Goal: Information Seeking & Learning: Learn about a topic

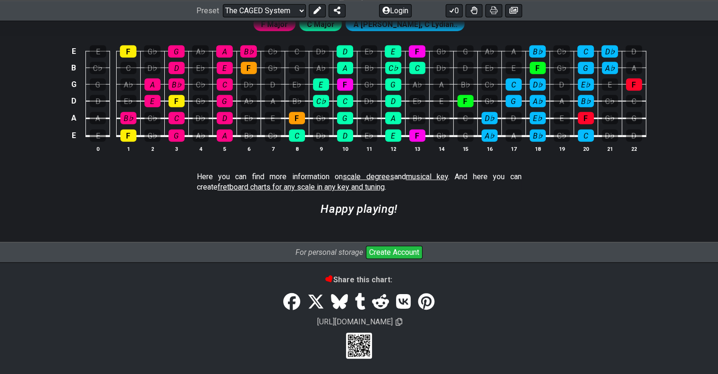
scroll to position [2291, 0]
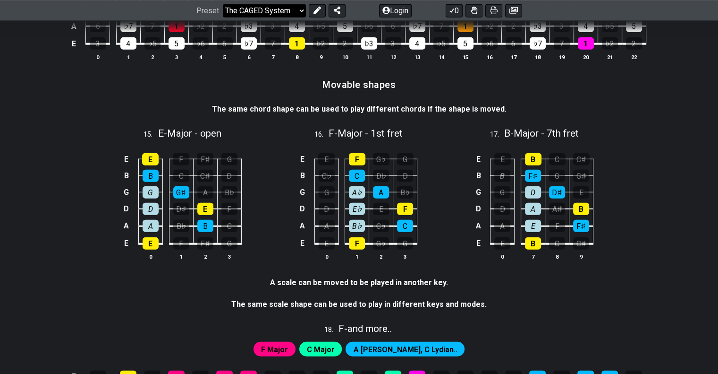
click at [272, 7] on select "Welcome to #fretflip! Initial Preset Custom Preset Minor Pentatonic Major Penta…" at bounding box center [264, 10] width 83 height 13
click at [223, 17] on select "Welcome to #fretflip! Initial Preset Custom Preset Minor Pentatonic Major Penta…" at bounding box center [264, 10] width 83 height 13
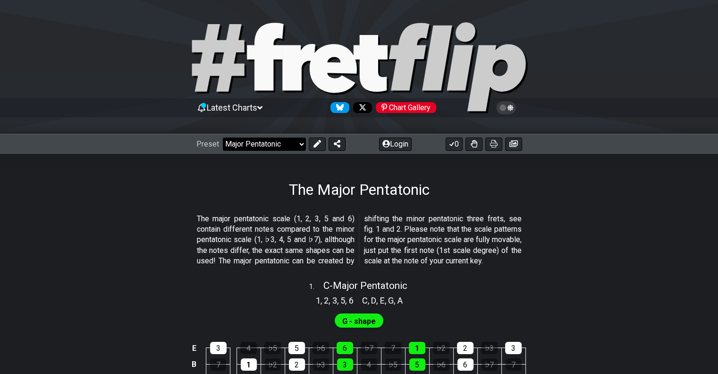
click at [278, 145] on select "Welcome to #fretflip! Initial Preset Custom Preset Minor Pentatonic Major Penta…" at bounding box center [264, 143] width 83 height 13
click at [223, 137] on select "Welcome to #fretflip! Initial Preset Custom Preset Minor Pentatonic Major Penta…" at bounding box center [264, 143] width 83 height 13
select select "/guitar-scales"
select select "C"
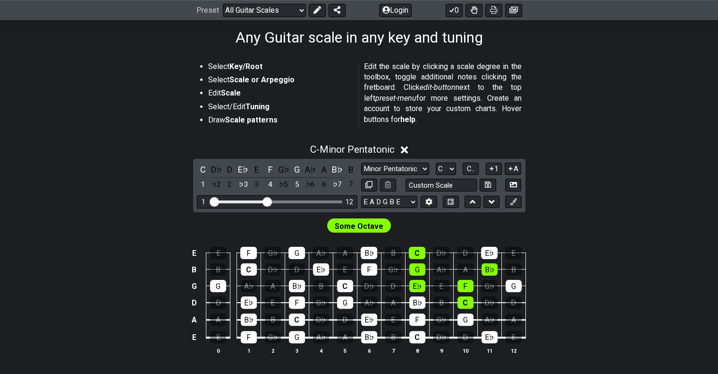
scroll to position [152, 0]
click at [353, 226] on span "Some Octave" at bounding box center [359, 227] width 49 height 14
drag, startPoint x: 265, startPoint y: 201, endPoint x: 255, endPoint y: 204, distance: 10.3
click at [255, 201] on input "Visible fret range" at bounding box center [277, 201] width 134 height 0
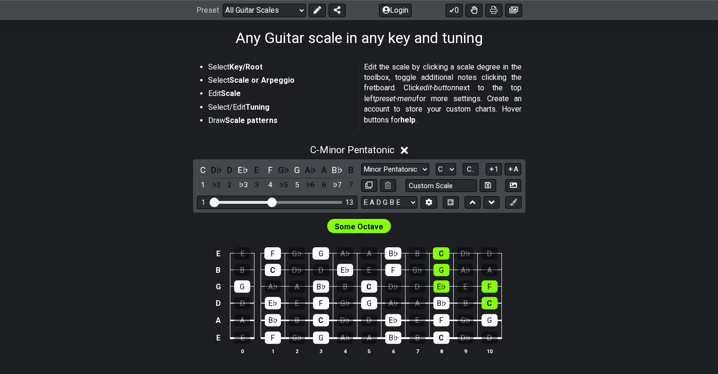
drag, startPoint x: 255, startPoint y: 204, endPoint x: 273, endPoint y: 201, distance: 18.1
click at [273, 201] on input "Visible fret range" at bounding box center [277, 201] width 134 height 0
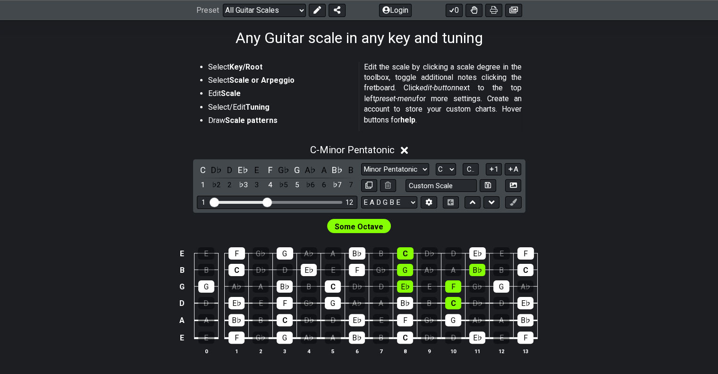
drag, startPoint x: 272, startPoint y: 203, endPoint x: 267, endPoint y: 214, distance: 12.9
click at [267, 201] on input "Visible fret range" at bounding box center [277, 201] width 134 height 0
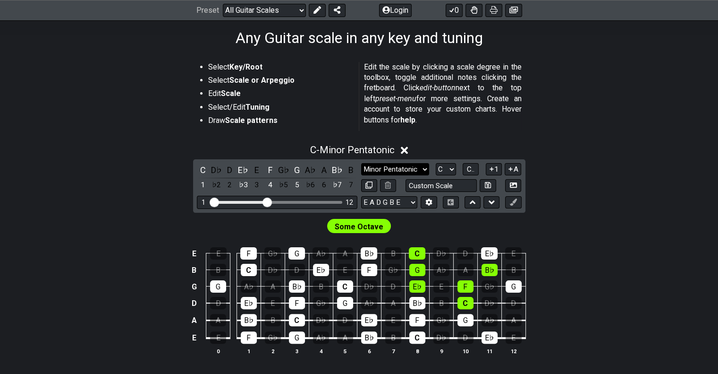
click at [410, 168] on select "Minor Pentatonic Root Minor Pentatonic Major Pentatonic Minor Blues Major Blues…" at bounding box center [395, 169] width 68 height 13
click at [361, 163] on select "Minor Pentatonic Root Minor Pentatonic Major Pentatonic Minor Blues Major Blues…" at bounding box center [395, 169] width 68 height 13
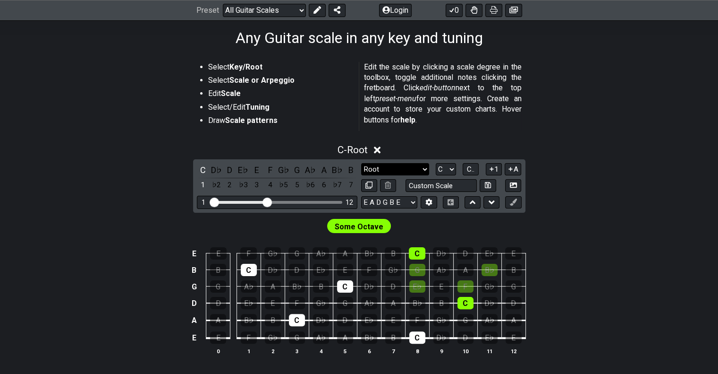
click at [379, 170] on select "Minor Pentatonic Root Minor Pentatonic Major Pentatonic Minor Blues Major Blues…" at bounding box center [395, 169] width 68 height 13
select select "Major Pentatonic"
click at [361, 163] on select "Minor Pentatonic Root Minor Pentatonic Major Pentatonic Minor Blues Major Blues…" at bounding box center [395, 169] width 68 height 13
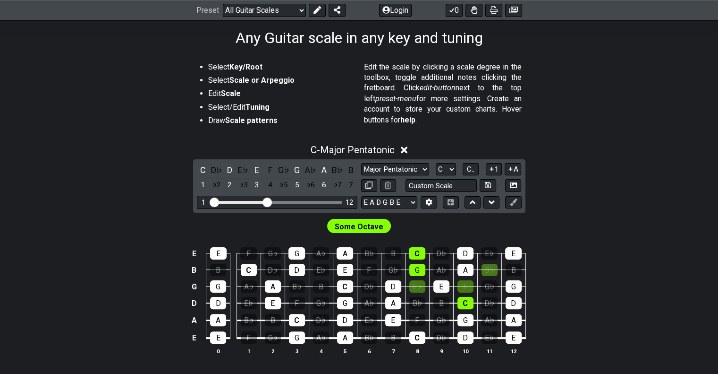
click at [366, 226] on span "Some Octave" at bounding box center [359, 227] width 49 height 14
click at [357, 224] on span "Some Octave" at bounding box center [359, 227] width 49 height 14
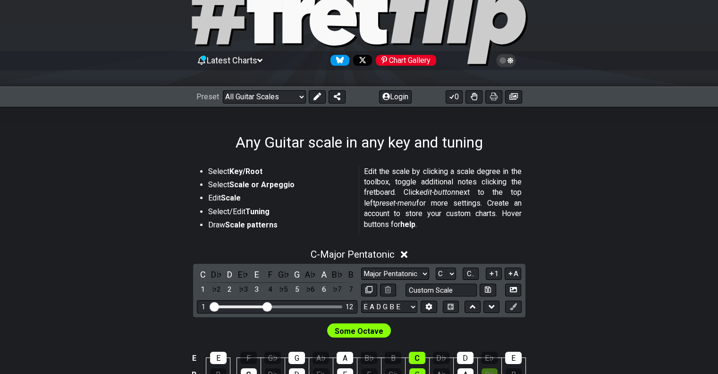
scroll to position [94, 0]
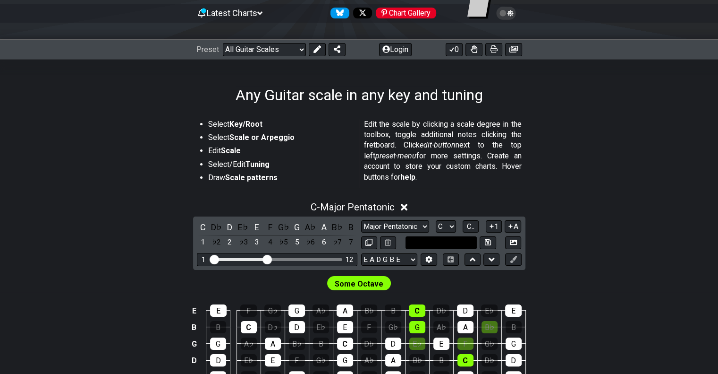
click at [419, 240] on input "text" at bounding box center [442, 242] width 72 height 13
type input "Custom Scale"
click at [415, 230] on select "Minor Pentatonic Root Minor Pentatonic Major Pentatonic Minor Blues Major Blues…" at bounding box center [395, 226] width 68 height 13
click at [596, 184] on section "Select Key/Root Select Scale or Arpeggio Edit Scale Select/Edit Tuning Draw Sca…" at bounding box center [359, 155] width 718 height 80
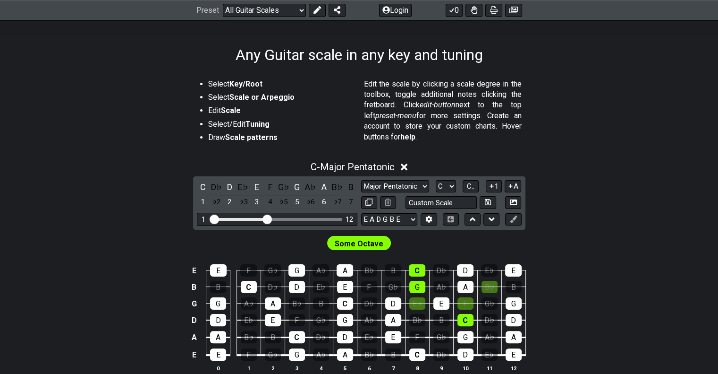
scroll to position [189, 0]
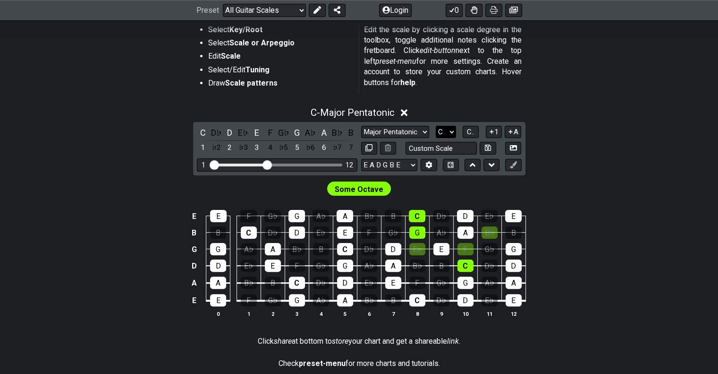
click at [446, 133] on select "A♭ A A♯ B♭ B C C♯ D♭ D D♯ E♭ E F F♯ G♭ G G♯" at bounding box center [446, 132] width 20 height 13
click at [474, 132] on span "C.." at bounding box center [471, 132] width 8 height 9
click at [474, 132] on span "1..7" at bounding box center [470, 132] width 11 height 9
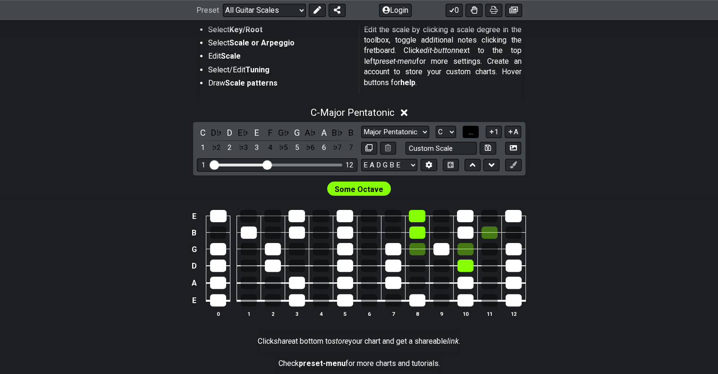
click at [473, 132] on span "..." at bounding box center [471, 132] width 4 height 9
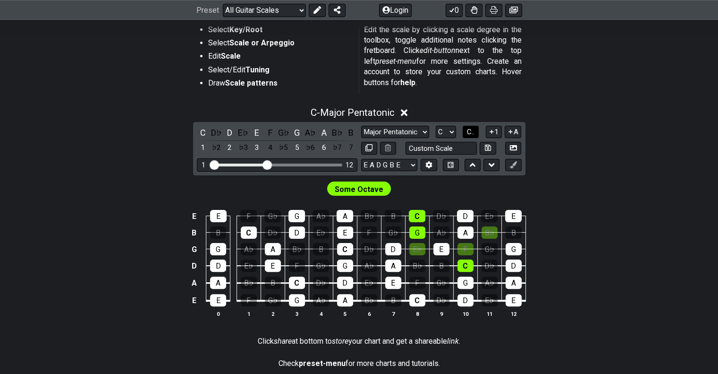
click at [474, 132] on span "C.." at bounding box center [471, 132] width 8 height 9
click at [474, 132] on span "1..7" at bounding box center [470, 132] width 11 height 9
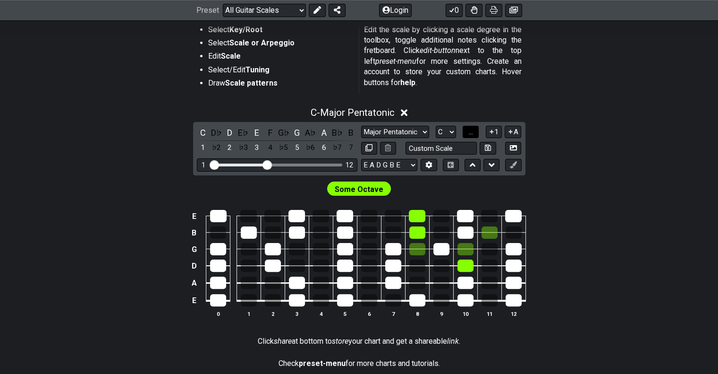
click at [473, 132] on span "..." at bounding box center [471, 132] width 4 height 9
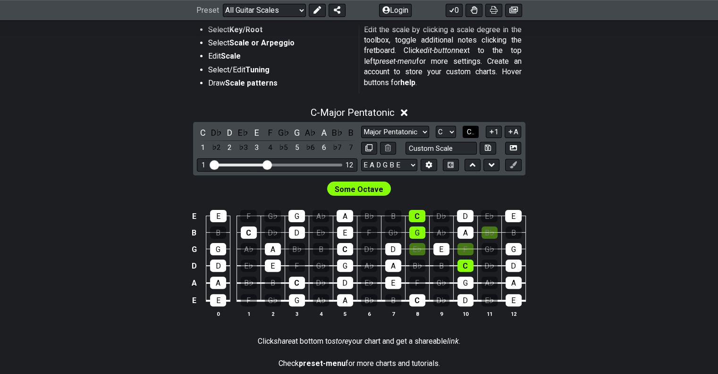
click at [476, 131] on button "C.." at bounding box center [471, 132] width 16 height 13
click at [476, 131] on span "1..7" at bounding box center [470, 132] width 11 height 9
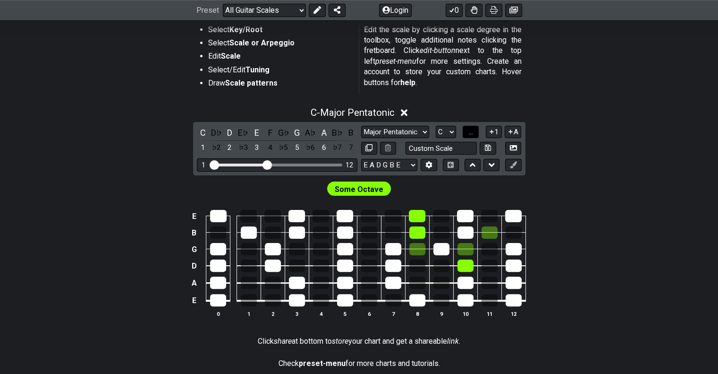
click at [474, 134] on button "..." at bounding box center [471, 132] width 16 height 13
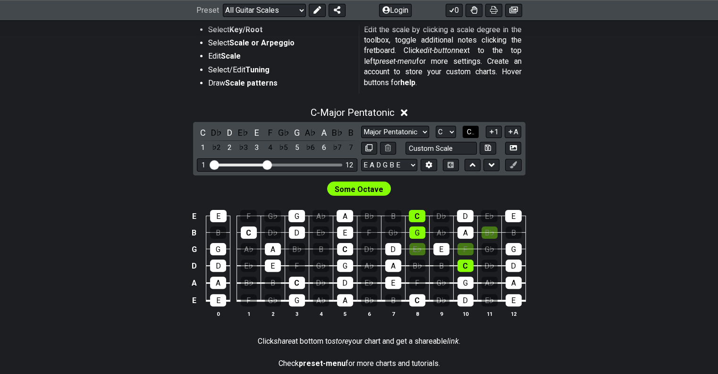
click at [474, 134] on span "C.." at bounding box center [471, 132] width 8 height 9
click at [474, 134] on span "1..7" at bounding box center [470, 132] width 11 height 9
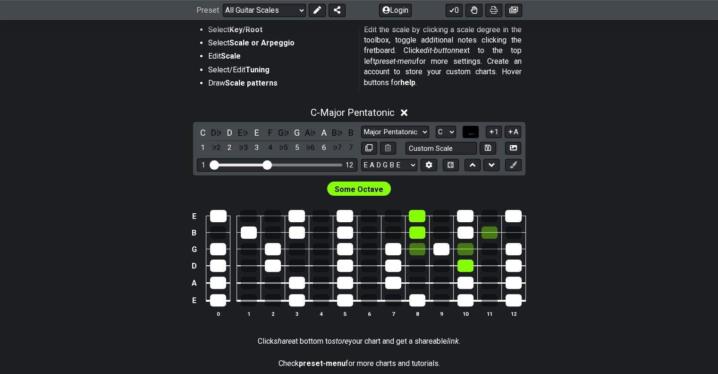
click at [474, 134] on button "..." at bounding box center [471, 132] width 16 height 13
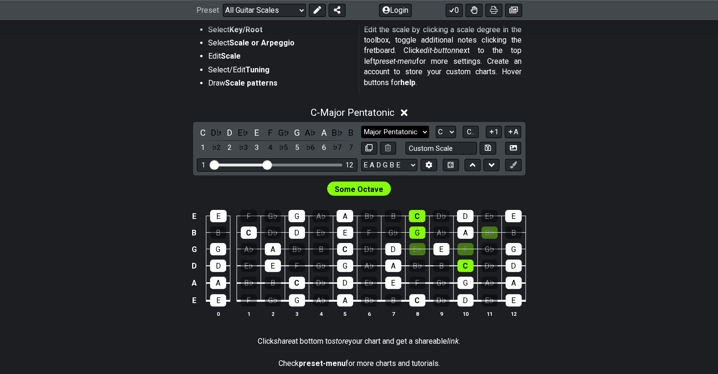
click at [404, 130] on select "Minor Pentatonic Root Minor Pentatonic Major Pentatonic Minor Blues Major Blues…" at bounding box center [395, 132] width 68 height 13
select select "Minor Pentatonic"
click at [361, 126] on select "Minor Pentatonic Root Minor Pentatonic Major Pentatonic Minor Blues Major Blues…" at bounding box center [395, 132] width 68 height 13
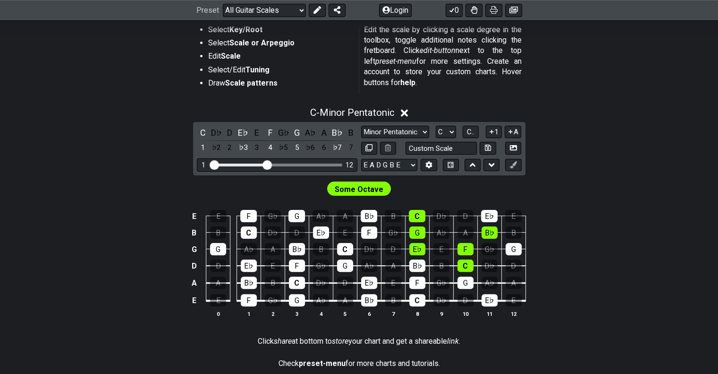
drag, startPoint x: 278, startPoint y: 149, endPoint x: 594, endPoint y: 176, distance: 317.5
click at [594, 176] on div "Some Octave" at bounding box center [359, 186] width 718 height 23
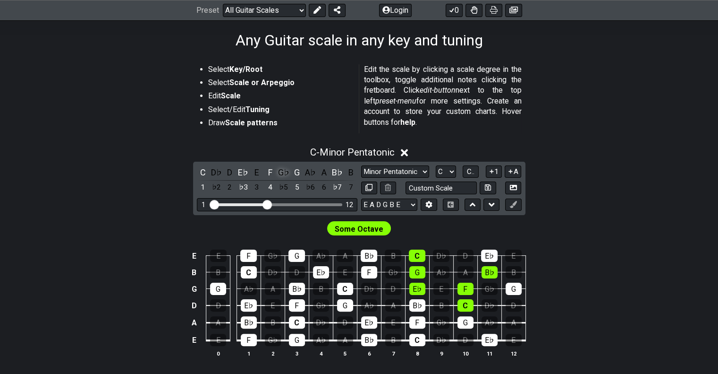
scroll to position [0, 0]
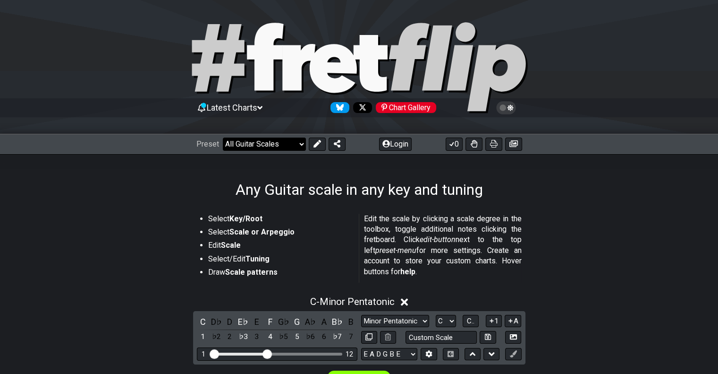
click at [278, 145] on select "Welcome to #fretflip! Initial Preset Custom Preset Minor Pentatonic Major Penta…" at bounding box center [264, 143] width 83 height 13
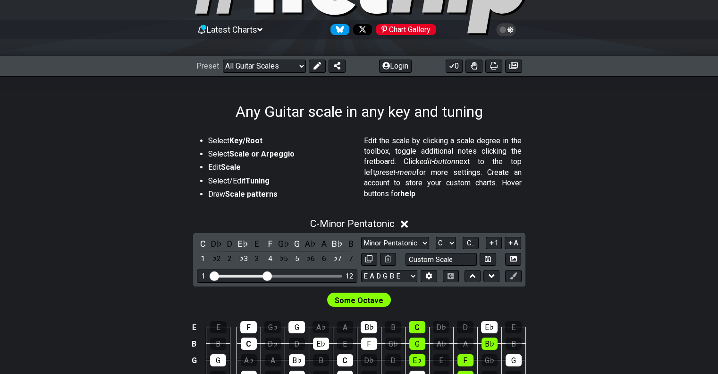
scroll to position [94, 0]
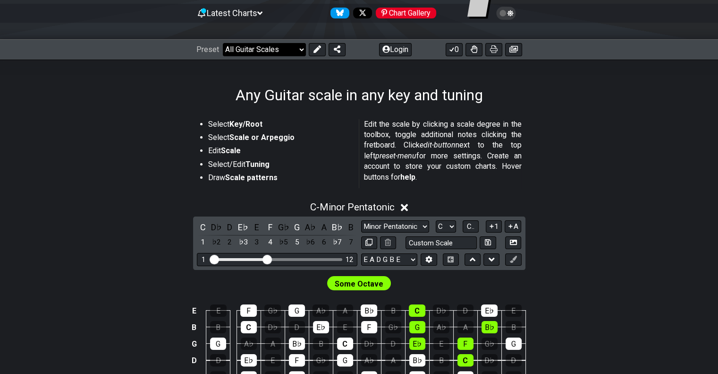
click at [275, 54] on select "Welcome to #fretflip! Initial Preset Custom Preset Minor Pentatonic Major Penta…" at bounding box center [264, 49] width 83 height 13
click at [223, 43] on select "Welcome to #fretflip! Initial Preset Custom Preset Minor Pentatonic Major Penta…" at bounding box center [264, 49] width 83 height 13
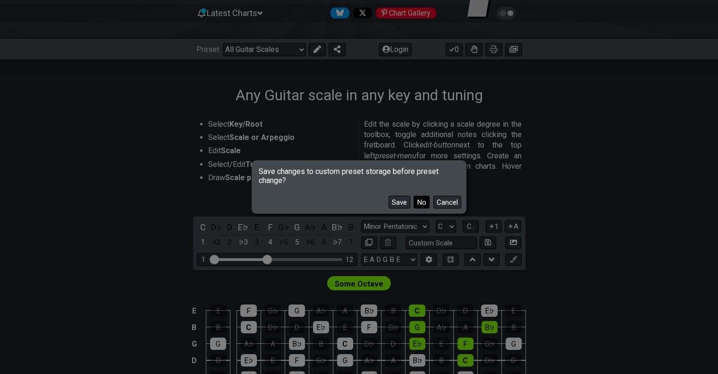
click at [425, 202] on button "No" at bounding box center [422, 202] width 16 height 13
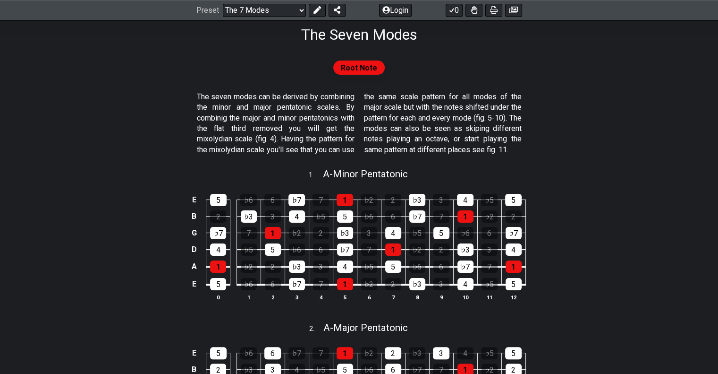
scroll to position [189, 0]
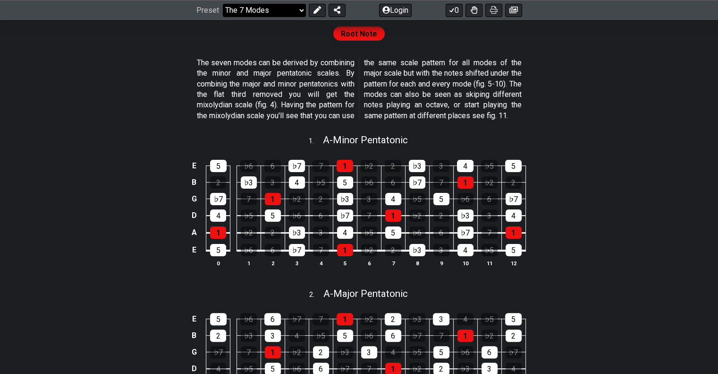
click at [260, 8] on select "Welcome to #fretflip! Initial Preset Custom Preset Minor Pentatonic Major Penta…" at bounding box center [264, 10] width 83 height 13
click at [223, 17] on select "Welcome to #fretflip! Initial Preset Custom Preset Minor Pentatonic Major Penta…" at bounding box center [264, 10] width 83 height 13
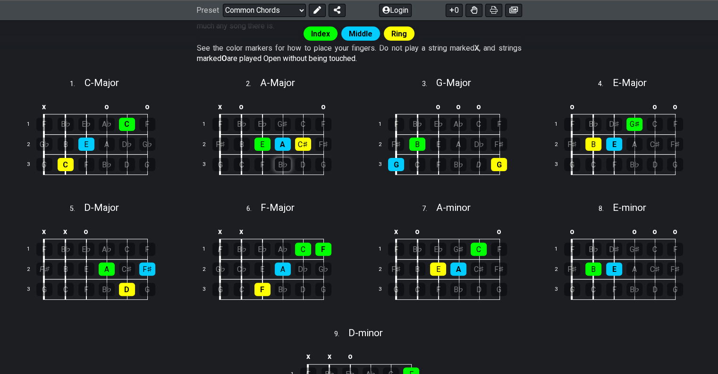
scroll to position [283, 0]
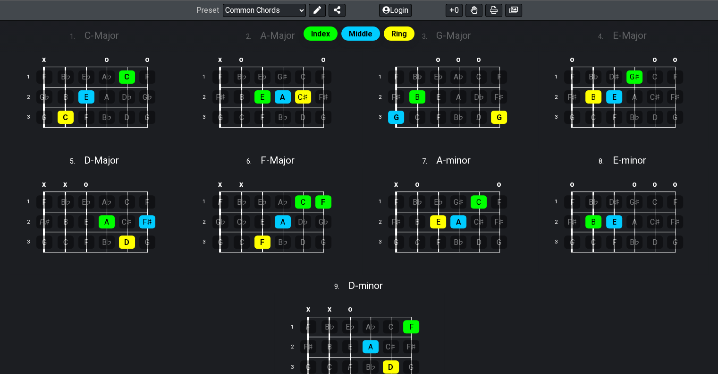
click at [354, 146] on div "x o o 1 F B♭ E♭ G♯ C F 2 F♯ B E A C♯ F♯ 3 G C F B♭ D G" at bounding box center [271, 96] width 170 height 106
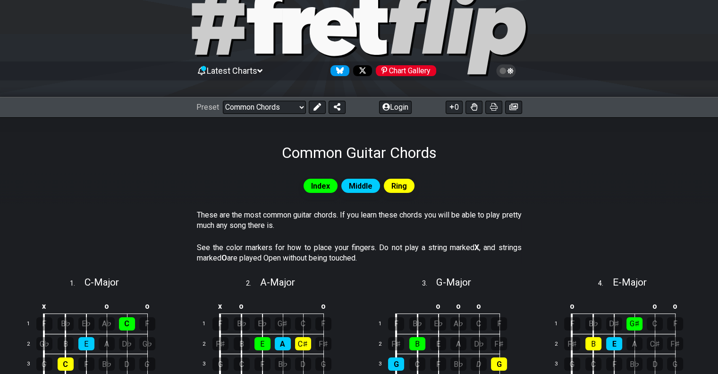
scroll to position [0, 0]
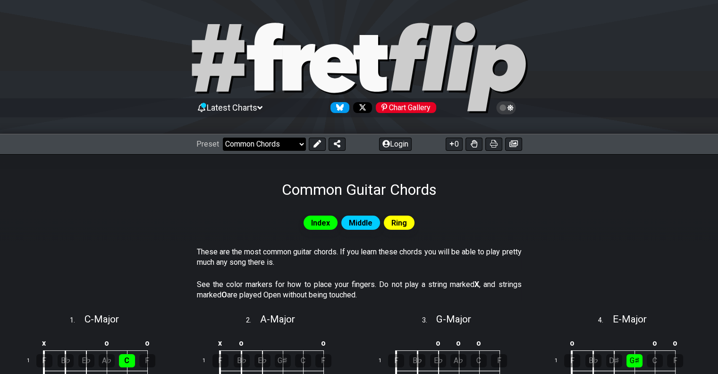
click at [277, 145] on select "Welcome to #fretflip! Initial Preset Custom Preset Minor Pentatonic Major Penta…" at bounding box center [264, 143] width 83 height 13
click at [559, 247] on section "These are the most common guitar chords. If you learn these chords you will be …" at bounding box center [359, 259] width 718 height 33
click at [261, 144] on select "Welcome to #fretflip! Initial Preset Custom Preset Minor Pentatonic Major Penta…" at bounding box center [264, 143] width 83 height 13
click at [223, 137] on select "Welcome to #fretflip! Initial Preset Custom Preset Minor Pentatonic Major Penta…" at bounding box center [264, 143] width 83 height 13
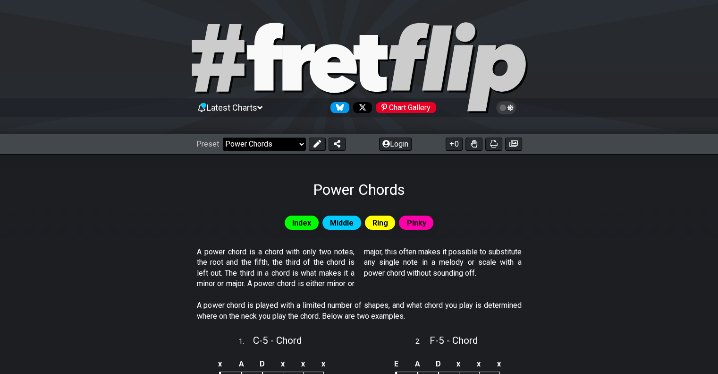
click at [272, 141] on select "Welcome to #fretflip! Initial Preset Custom Preset Minor Pentatonic Major Penta…" at bounding box center [264, 143] width 83 height 13
click at [223, 137] on select "Welcome to #fretflip! Initial Preset Custom Preset Minor Pentatonic Major Penta…" at bounding box center [264, 143] width 83 height 13
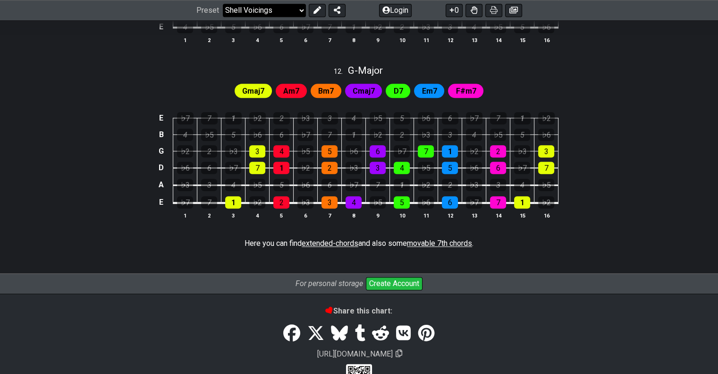
scroll to position [947, 0]
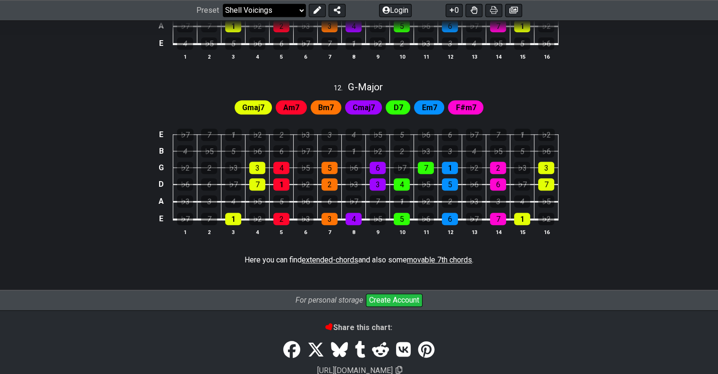
click at [283, 11] on select "Welcome to #fretflip! Initial Preset Custom Preset Minor Pentatonic Major Penta…" at bounding box center [264, 10] width 83 height 13
click at [223, 17] on select "Welcome to #fretflip! Initial Preset Custom Preset Minor Pentatonic Major Penta…" at bounding box center [264, 10] width 83 height 13
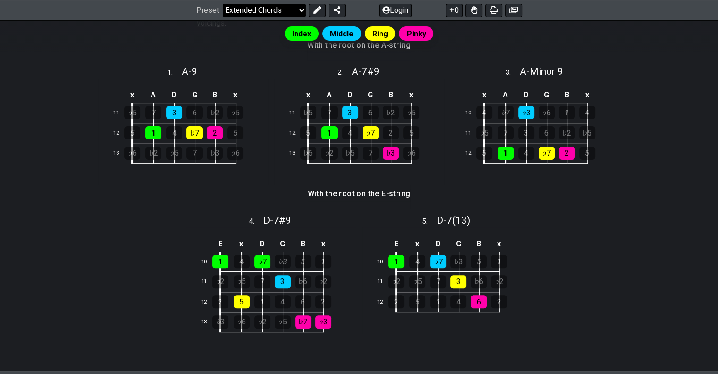
scroll to position [279, 0]
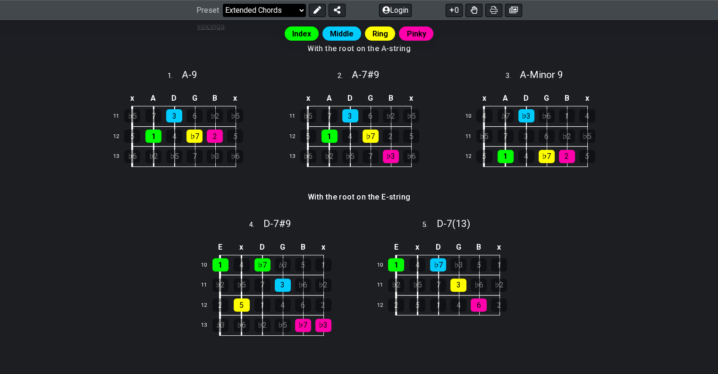
click at [269, 15] on select "Welcome to #fretflip! Initial Preset Custom Preset Minor Pentatonic Major Penta…" at bounding box center [264, 10] width 83 height 13
click at [271, 12] on select "Welcome to #fretflip! Initial Preset Custom Preset Minor Pentatonic Major Penta…" at bounding box center [264, 10] width 83 height 13
click at [223, 17] on select "Welcome to #fretflip! Initial Preset Custom Preset Minor Pentatonic Major Penta…" at bounding box center [264, 10] width 83 height 13
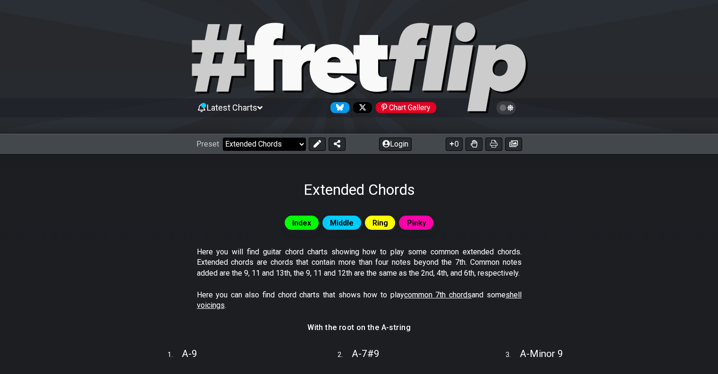
select select "/how-to-solo"
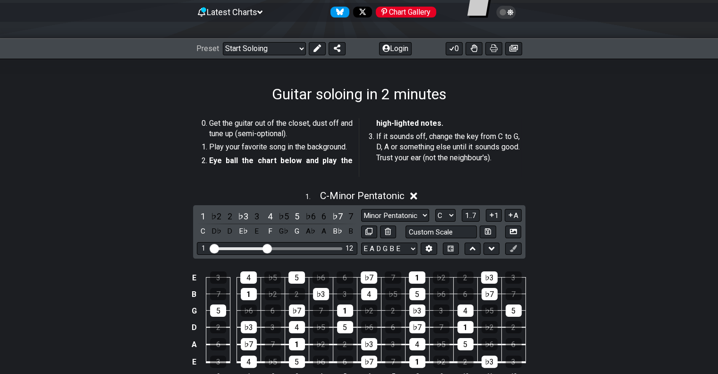
scroll to position [94, 0]
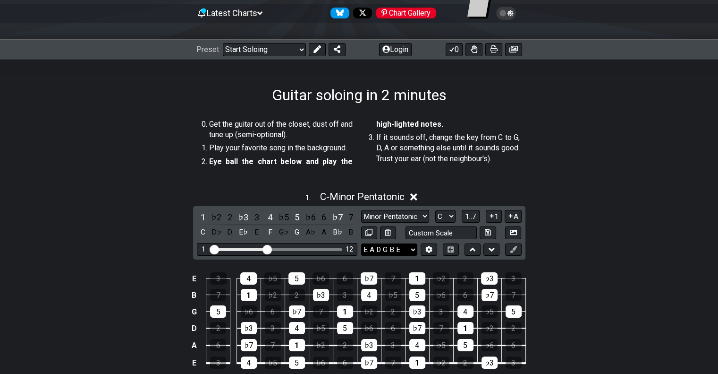
click at [401, 250] on select "E A D G B E E A D G B E E A D G B E B E A D F♯ B A D G C E A D A D G B E E♭ A♭ …" at bounding box center [389, 249] width 56 height 13
click at [594, 228] on div "1 . C - Minor Pentatonic 1 ♭2 2 ♭3 3 4 ♭5 5 ♭6 6 ♭7 7 C D♭ D E♭ E F G♭ G A♭ A B…" at bounding box center [359, 289] width 718 height 208
click at [445, 217] on select "A♭ A A♯ B♭ B C C♯ D♭ D D♯ E♭ E F F♯ G♭ G G♯" at bounding box center [445, 216] width 20 height 13
click at [435, 210] on select "A♭ A A♯ B♭ B C C♯ D♭ D D♯ E♭ E F F♯ G♭ G G♯" at bounding box center [445, 216] width 20 height 13
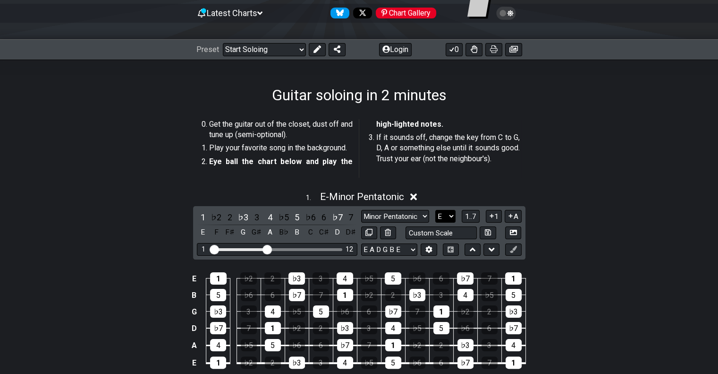
click at [450, 215] on select "A♭ A A♯ B♭ B C C♯ D♭ D D♯ E♭ E F F♯ G♭ G G♯" at bounding box center [445, 216] width 20 height 13
select select "A"
click at [435, 210] on select "A♭ A A♯ B♭ B C C♯ D♭ D D♯ E♭ E F F♯ G♭ G G♯" at bounding box center [445, 216] width 20 height 13
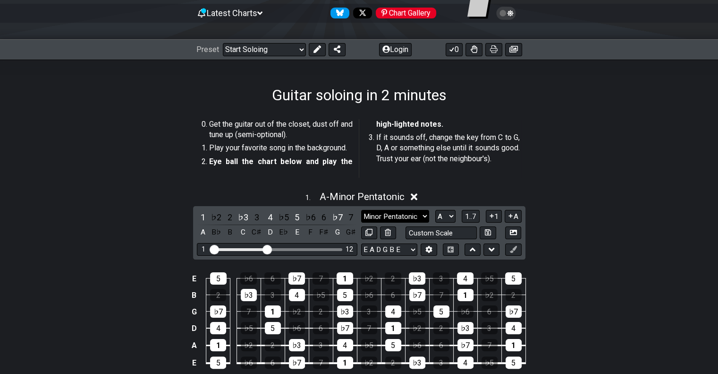
click at [410, 215] on select "Minor Pentatonic Root Minor Pentatonic Major Pentatonic Minor Blues Major Blues…" at bounding box center [395, 216] width 68 height 13
select select "Major Pentatonic"
click at [361, 210] on select "Minor Pentatonic Root Minor Pentatonic Major Pentatonic Minor Blues Major Blues…" at bounding box center [395, 216] width 68 height 13
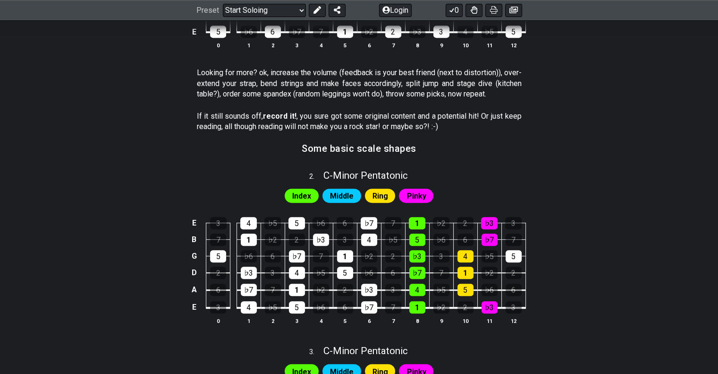
scroll to position [472, 0]
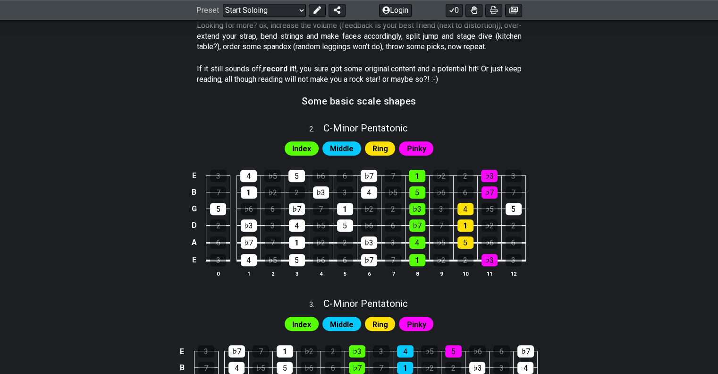
click at [341, 151] on span "Middle" at bounding box center [342, 149] width 24 height 14
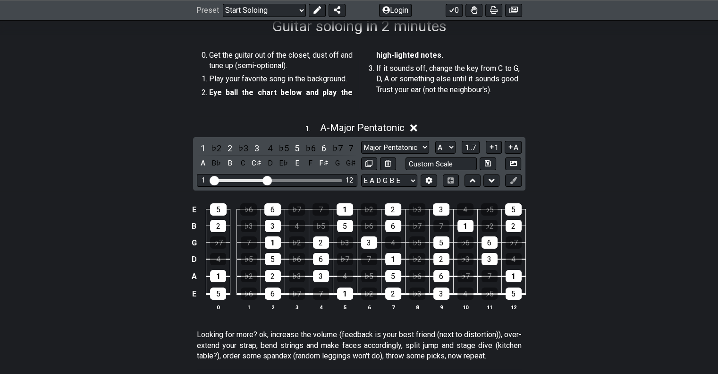
scroll to position [0, 0]
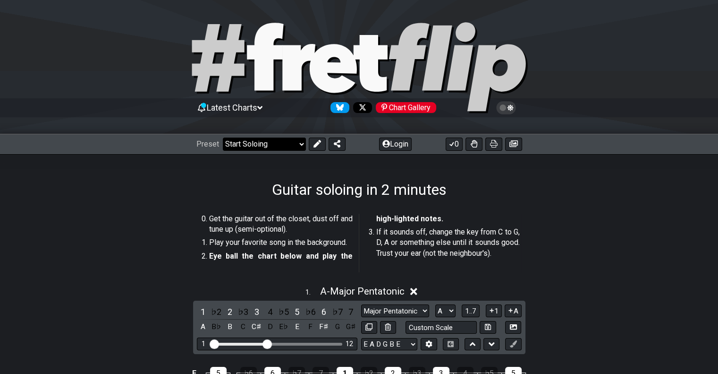
click at [262, 148] on select "Welcome to #fretflip! Initial Preset Custom Preset Minor Pentatonic Major Penta…" at bounding box center [264, 143] width 83 height 13
click at [223, 137] on select "Welcome to #fretflip! Initial Preset Custom Preset Minor Pentatonic Major Penta…" at bounding box center [264, 143] width 83 height 13
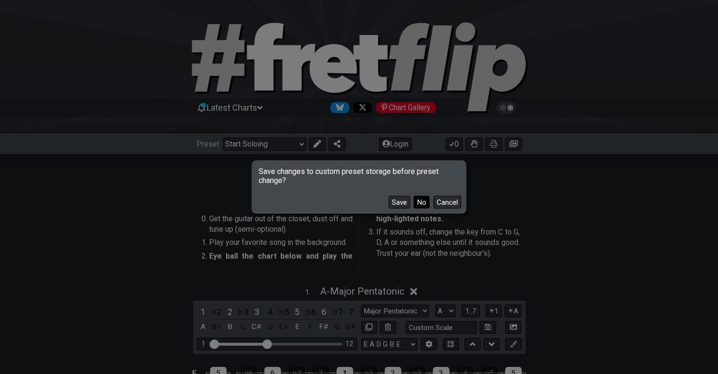
click at [417, 201] on button "No" at bounding box center [422, 202] width 16 height 13
select select "/beginner-guitar"
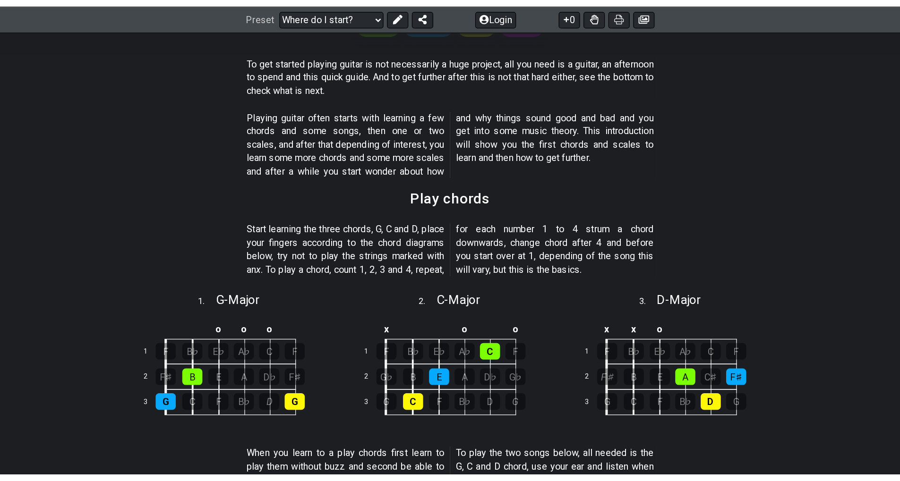
scroll to position [189, 0]
